Goal: Transaction & Acquisition: Book appointment/travel/reservation

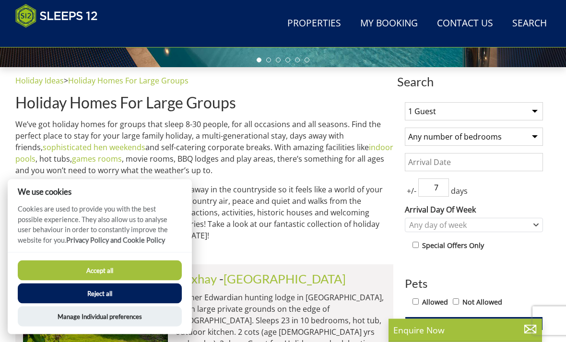
click at [533, 136] on select "Any number of bedrooms 3 Bedrooms 4 Bedrooms 5 Bedrooms 6 Bedrooms 7 Bedrooms 8…" at bounding box center [474, 137] width 138 height 18
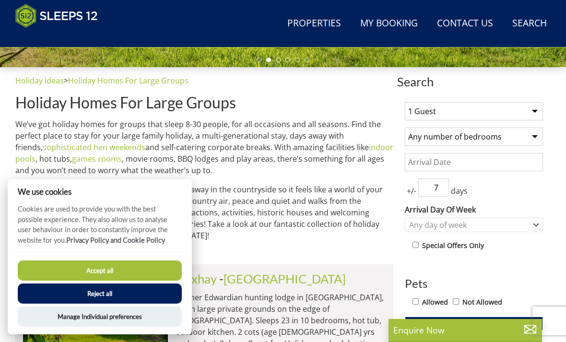
select select "9"
click at [530, 113] on select "1 Guest 2 Guests 3 Guests 4 Guests 5 Guests 6 Guests 7 Guests 8 Guests 9 Guests…" at bounding box center [474, 111] width 138 height 18
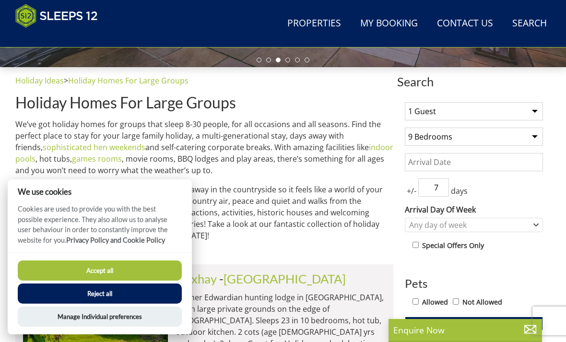
select select "17"
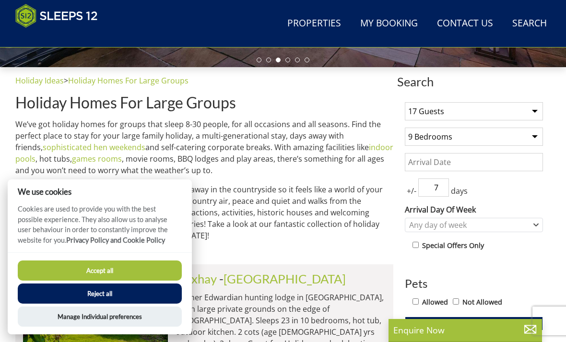
click at [459, 164] on input "Date" at bounding box center [474, 162] width 138 height 18
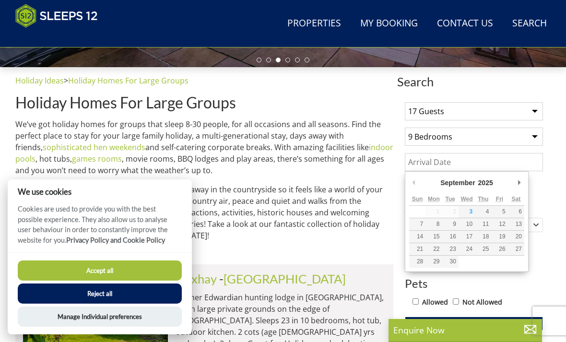
scroll to position [318, 0]
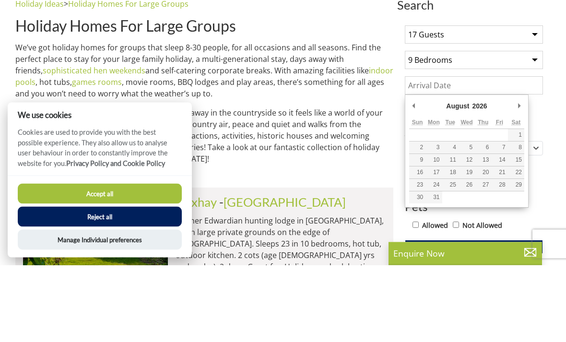
type input "[DATE]"
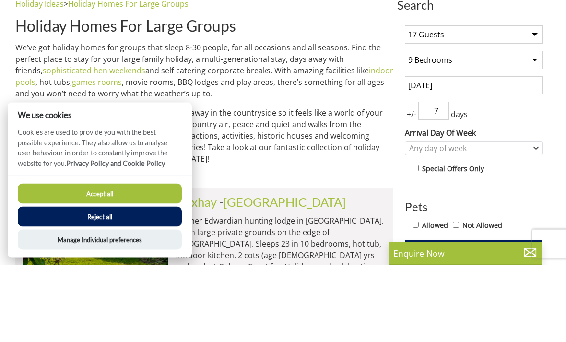
scroll to position [395, 0]
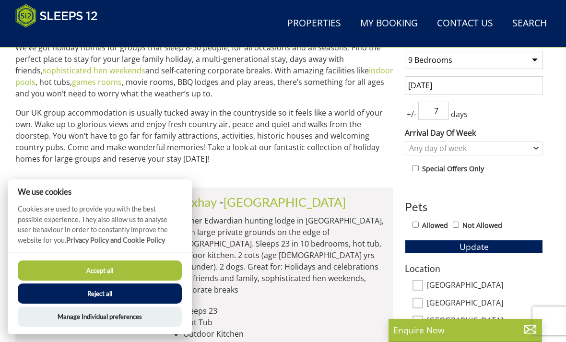
click at [418, 225] on input "Allowed" at bounding box center [416, 225] width 6 height 6
checkbox input "true"
click at [116, 281] on button "Accept all" at bounding box center [100, 270] width 164 height 20
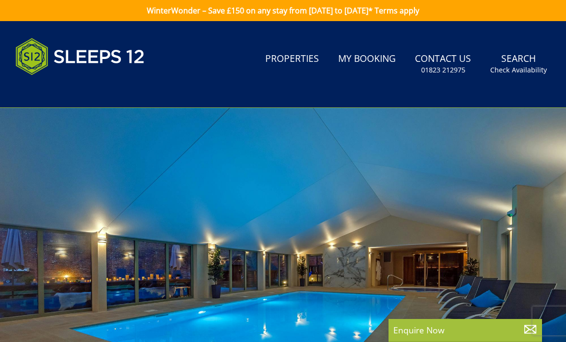
click at [476, 329] on p "Enquire Now" at bounding box center [465, 330] width 144 height 12
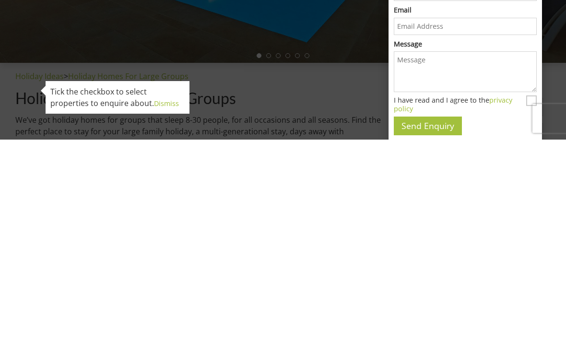
scroll to position [323, 0]
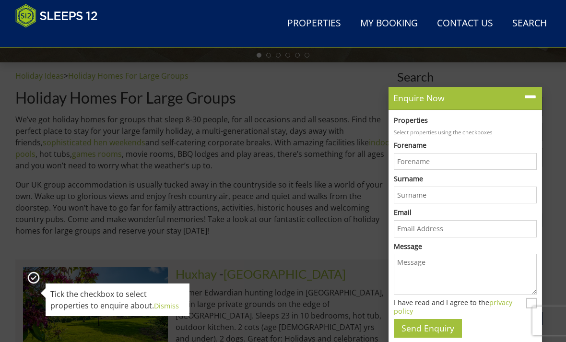
click at [340, 158] on p "We’ve got holiday homes for groups that sleep 8-30 people, for all occasions an…" at bounding box center [204, 143] width 378 height 58
click at [362, 203] on p "Our UK group accommodation is usually tucked away in the countryside so it feel…" at bounding box center [204, 208] width 378 height 58
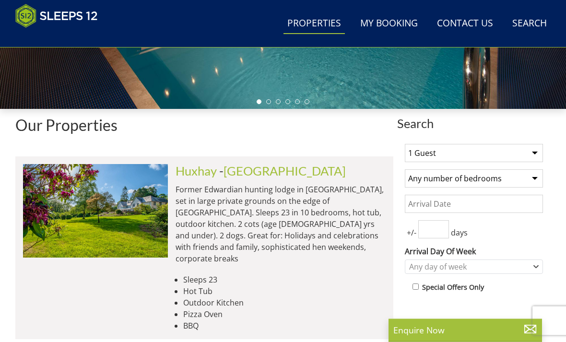
scroll to position [280, 0]
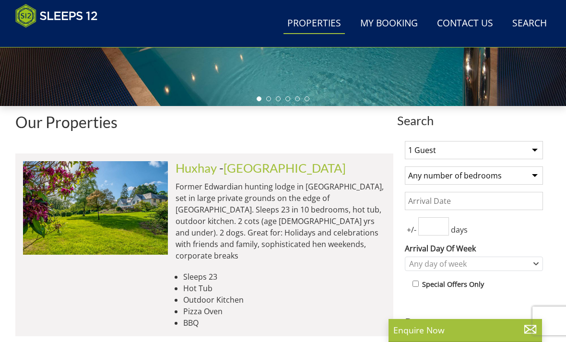
click at [535, 172] on select "Any number of bedrooms 3 Bedrooms 4 Bedrooms 5 Bedrooms 6 Bedrooms 7 Bedrooms 8…" at bounding box center [474, 175] width 138 height 18
select select "9"
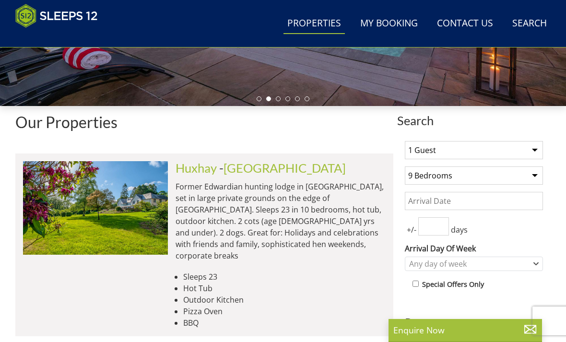
click at [525, 200] on input "Date" at bounding box center [474, 201] width 138 height 18
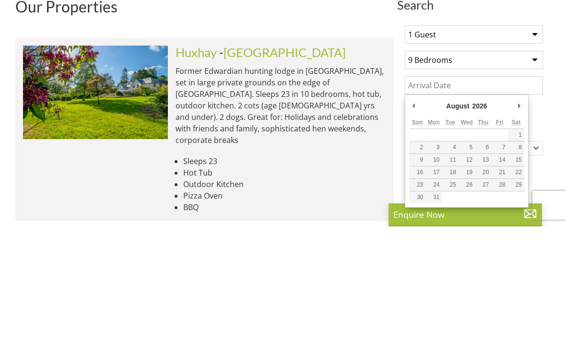
type input "[DATE]"
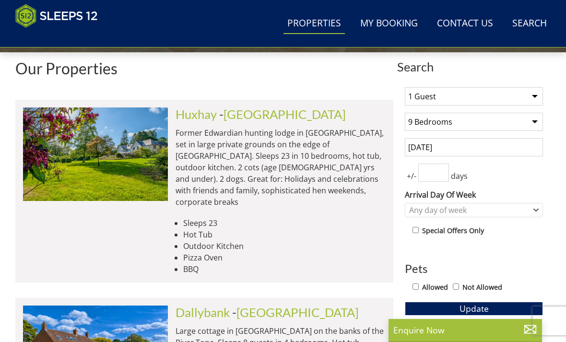
scroll to position [333, 0]
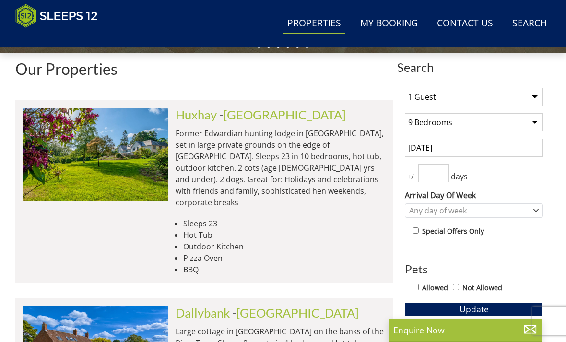
click at [532, 101] on select "1 Guest 2 Guests 3 Guests 4 Guests 5 Guests 6 Guests 7 Guests 8 Guests 9 Guests…" at bounding box center [474, 97] width 138 height 18
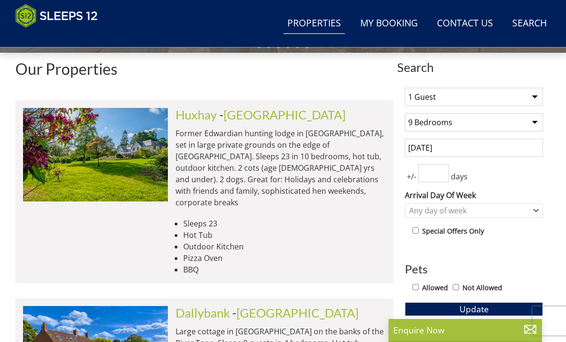
select select "17"
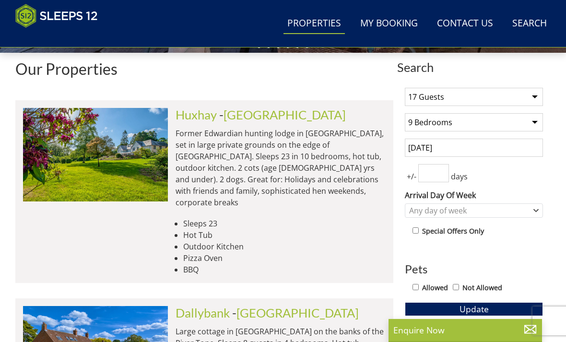
click at [418, 284] on input "Allowed" at bounding box center [416, 287] width 6 height 6
checkbox input "true"
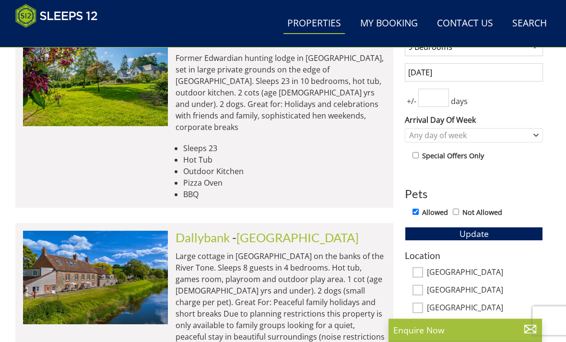
scroll to position [414, 0]
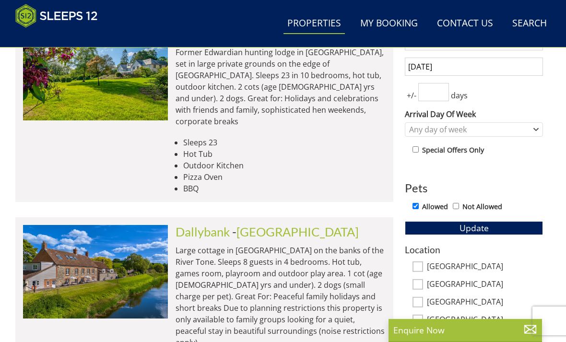
click at [492, 228] on button "Update" at bounding box center [474, 227] width 138 height 13
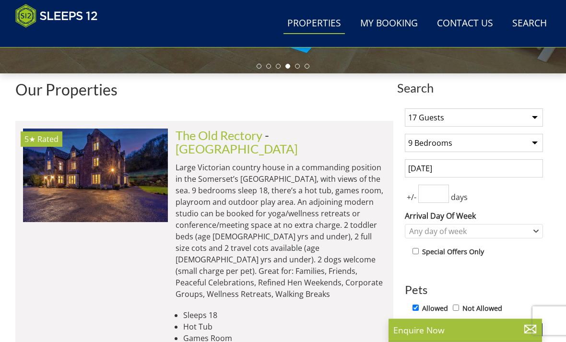
scroll to position [312, 0]
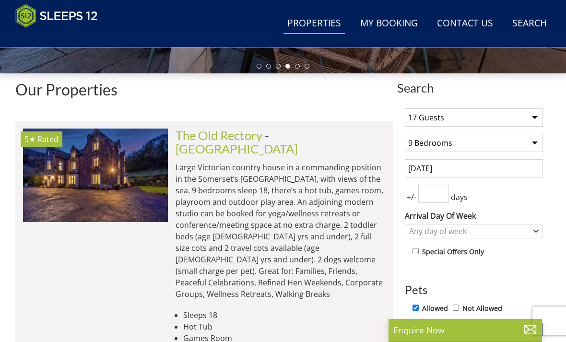
click at [288, 142] on link "[GEOGRAPHIC_DATA]" at bounding box center [237, 149] width 122 height 14
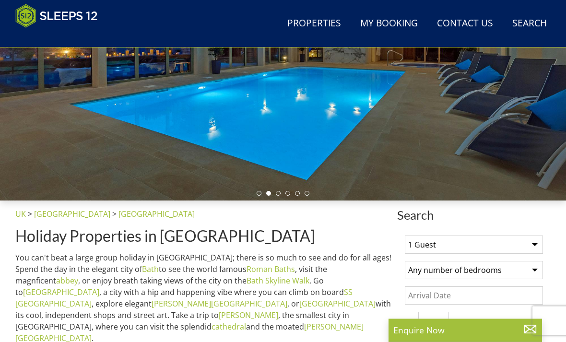
select select "17"
select select "9"
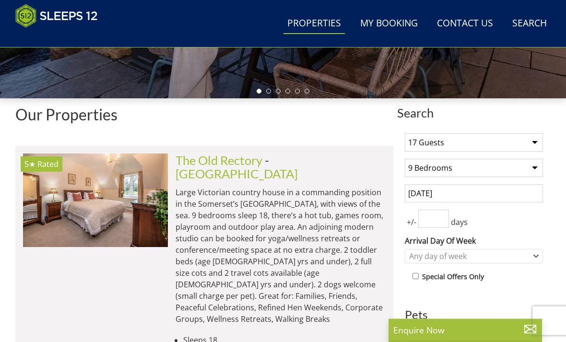
scroll to position [287, 0]
click at [236, 160] on link "The Old Rectory" at bounding box center [219, 160] width 87 height 14
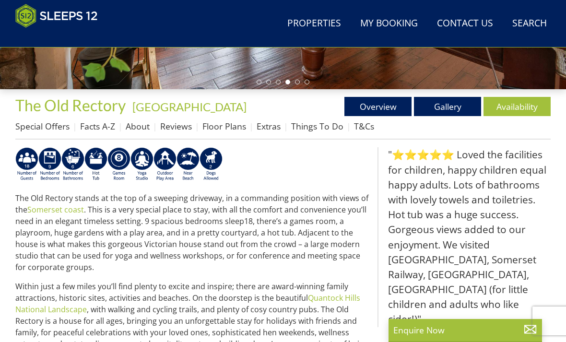
scroll to position [295, 0]
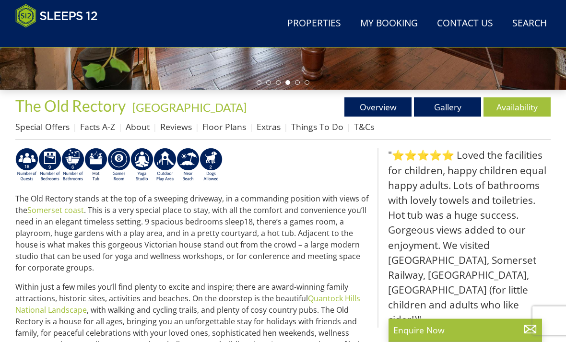
click at [231, 127] on link "Floor Plans" at bounding box center [224, 127] width 44 height 12
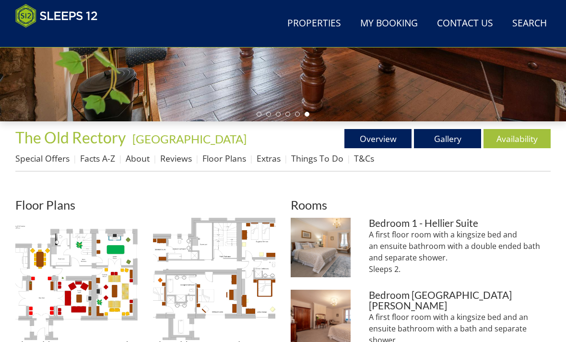
scroll to position [265, 0]
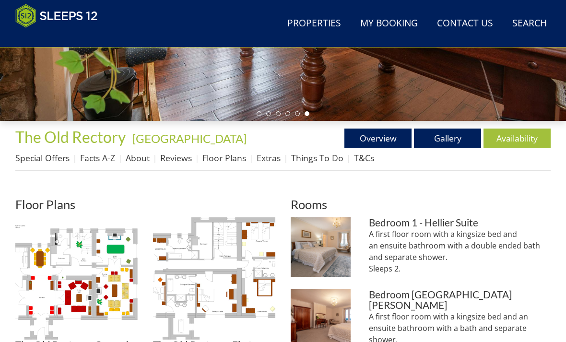
click at [514, 138] on link "Availability" at bounding box center [517, 138] width 67 height 19
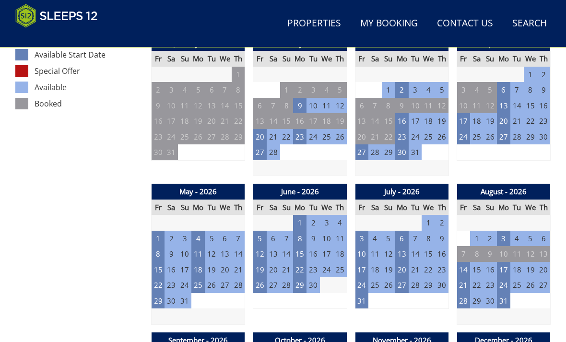
scroll to position [557, 0]
click at [161, 252] on td "8" at bounding box center [158, 254] width 13 height 16
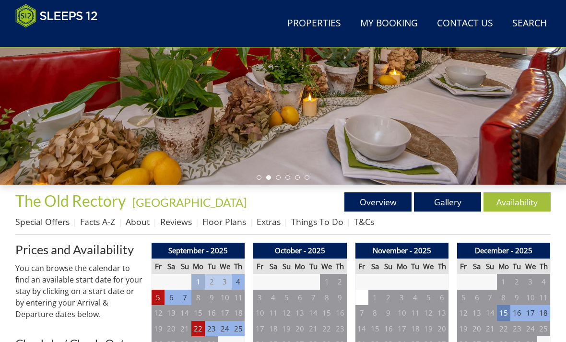
scroll to position [201, 0]
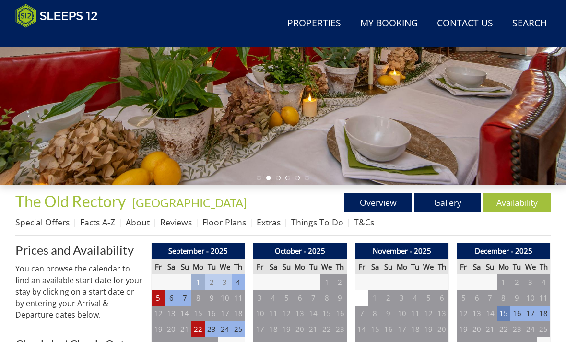
click at [384, 201] on link "Overview" at bounding box center [377, 202] width 67 height 19
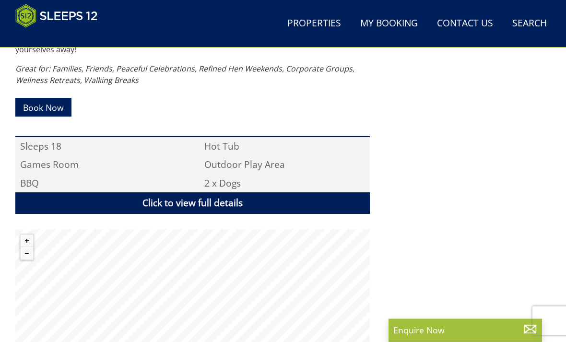
scroll to position [614, 0]
click at [272, 200] on link "Click to view full details" at bounding box center [192, 203] width 354 height 22
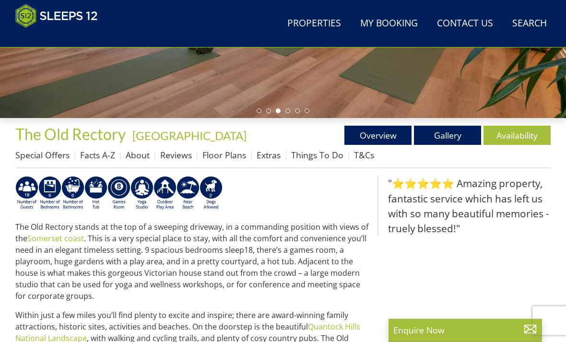
scroll to position [268, 0]
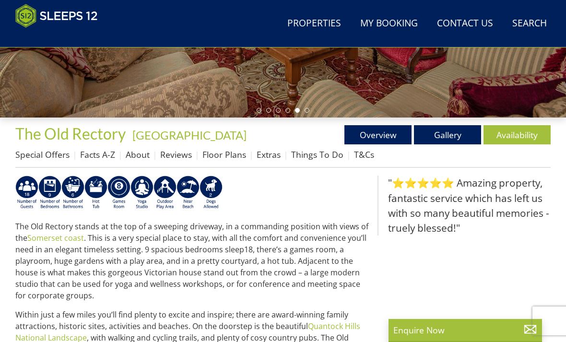
click at [449, 137] on link "Gallery" at bounding box center [447, 134] width 67 height 19
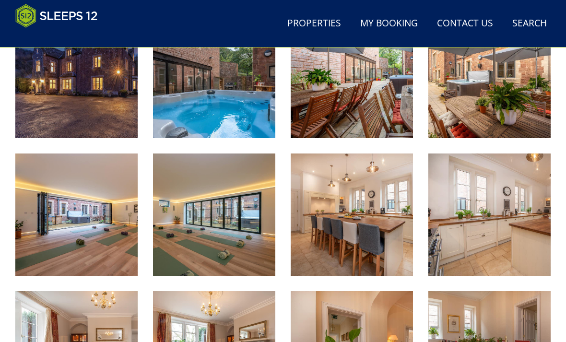
scroll to position [428, 0]
click at [227, 233] on img at bounding box center [214, 215] width 122 height 122
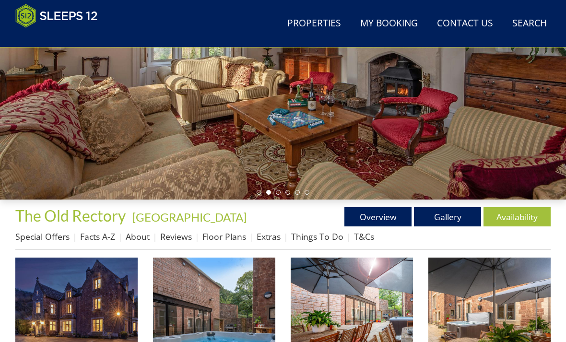
scroll to position [187, 0]
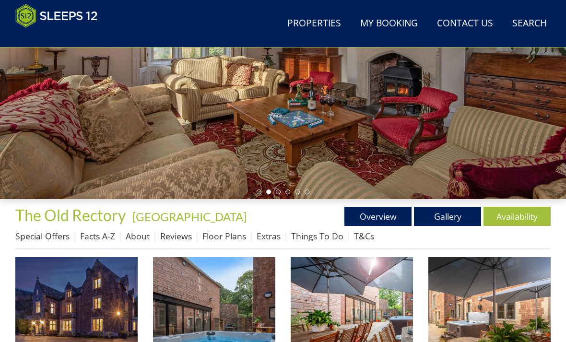
click at [53, 241] on link "Special Offers" at bounding box center [42, 236] width 54 height 12
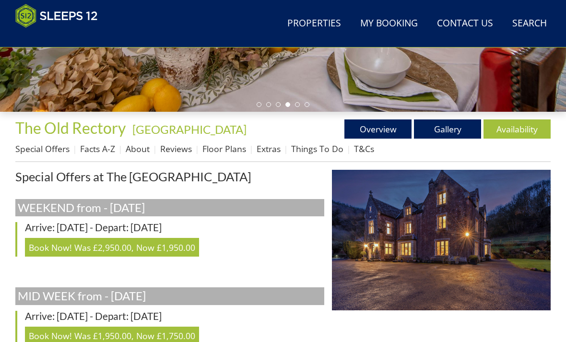
scroll to position [272, 0]
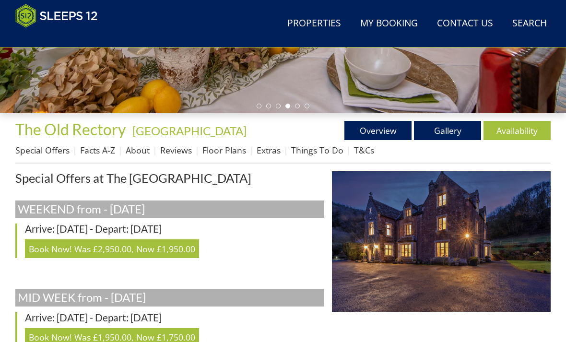
click at [176, 146] on link "Reviews" at bounding box center [176, 150] width 32 height 12
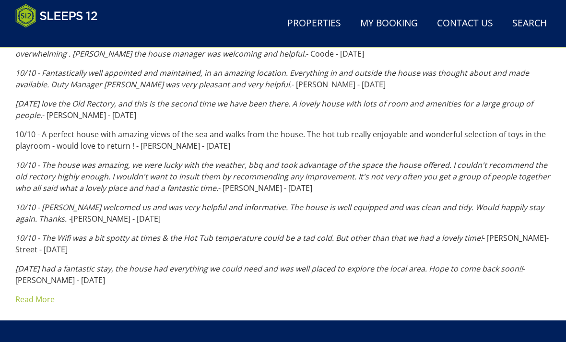
scroll to position [616, 0]
click at [40, 294] on link "Read More" at bounding box center [34, 299] width 39 height 11
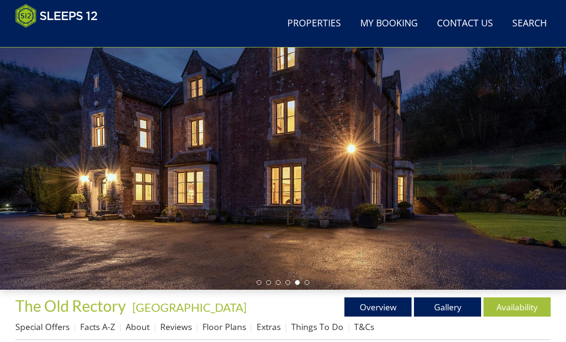
scroll to position [95, 0]
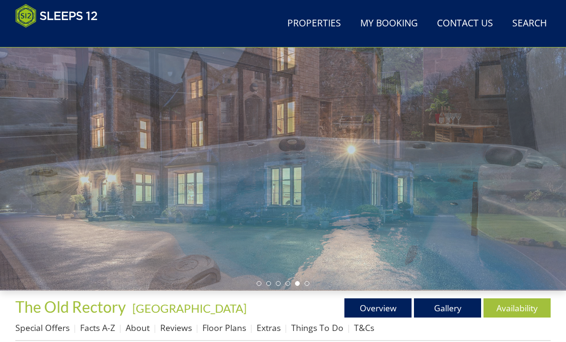
click at [311, 326] on link "Things To Do" at bounding box center [317, 328] width 52 height 12
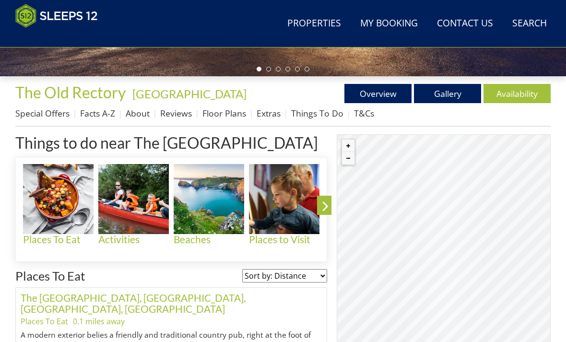
scroll to position [310, 0]
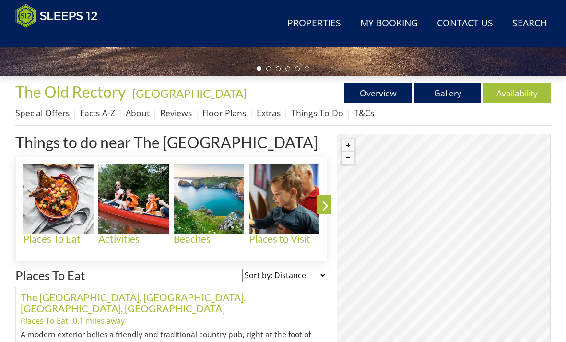
click at [270, 115] on link "Extras" at bounding box center [269, 113] width 24 height 12
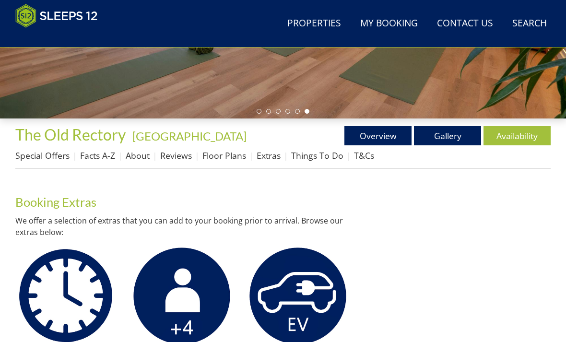
scroll to position [267, 0]
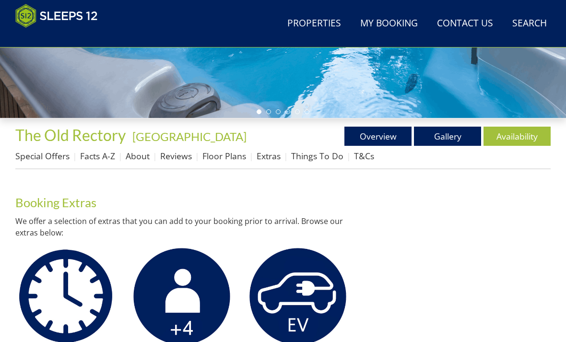
click at [94, 161] on link "Facts A-Z" at bounding box center [97, 156] width 35 height 12
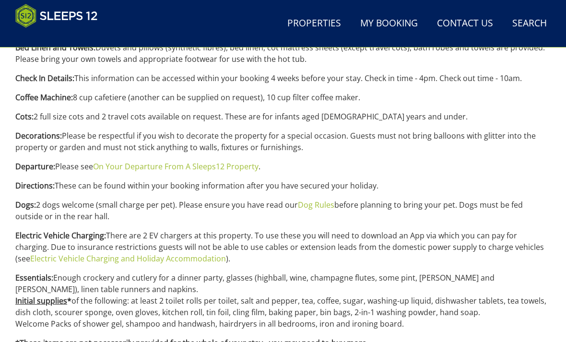
scroll to position [523, 0]
click at [487, 326] on p "Essentials: Enough crockery and cutlery for a dinner party, glasses (highball, …" at bounding box center [282, 301] width 535 height 58
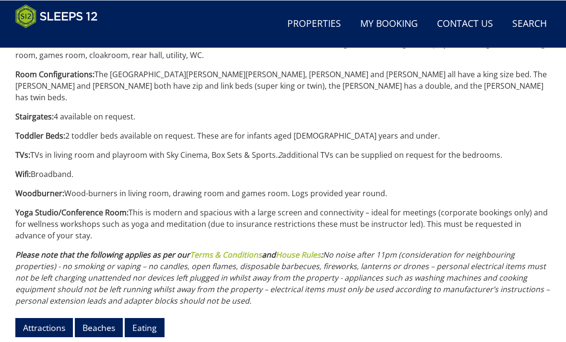
scroll to position [1087, 0]
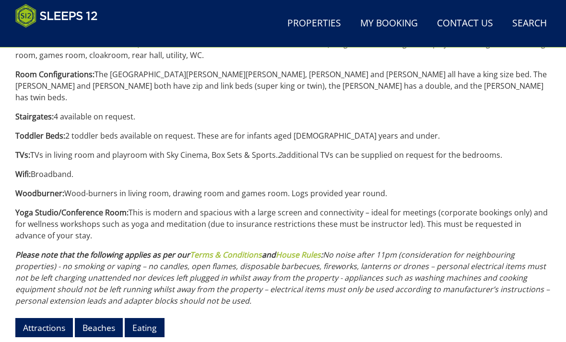
click at [147, 318] on link "Eating" at bounding box center [145, 327] width 40 height 19
